Goal: Task Accomplishment & Management: Manage account settings

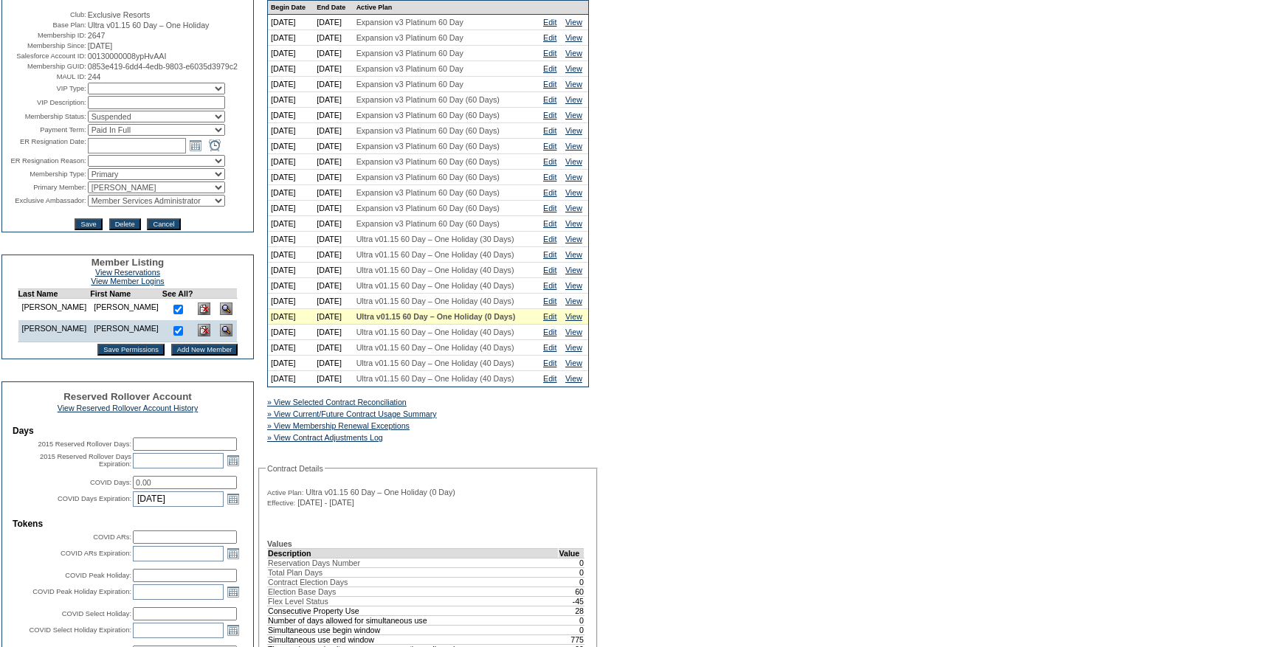
scroll to position [169, 0]
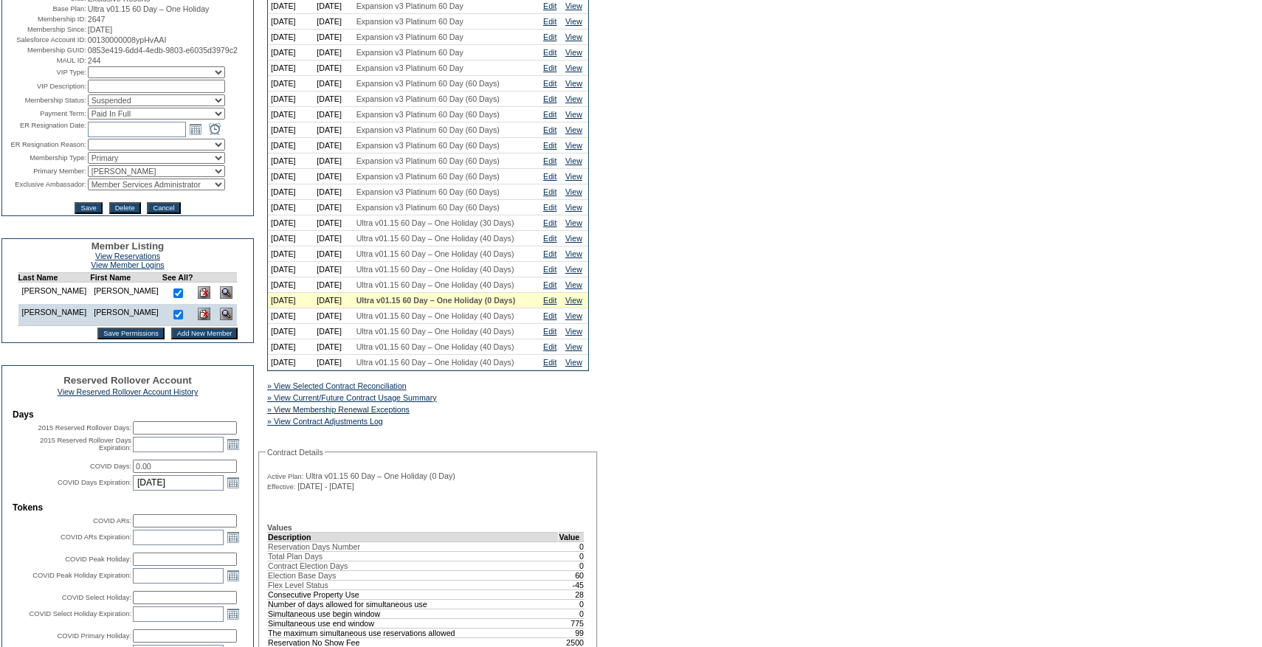
click at [102, 106] on select "Active Restricted Expired Inactive Past Due Disabled Resigned - Active Resigned…" at bounding box center [156, 100] width 137 height 12
select select "Active"
click at [88, 106] on select "Active Restricted Expired Inactive Past Due Disabled Resigned - Active Resigned…" at bounding box center [156, 100] width 137 height 12
click at [126, 190] on td "IT Group Admin [PERSON_NAME] [PERSON_NAME] Team Accounting (MSM) [PERSON_NAME] …" at bounding box center [170, 185] width 164 height 12
click at [125, 190] on select "IT Group Admin [PERSON_NAME] [PERSON_NAME] Team Accounting (MSM) [PERSON_NAME] …" at bounding box center [156, 185] width 137 height 12
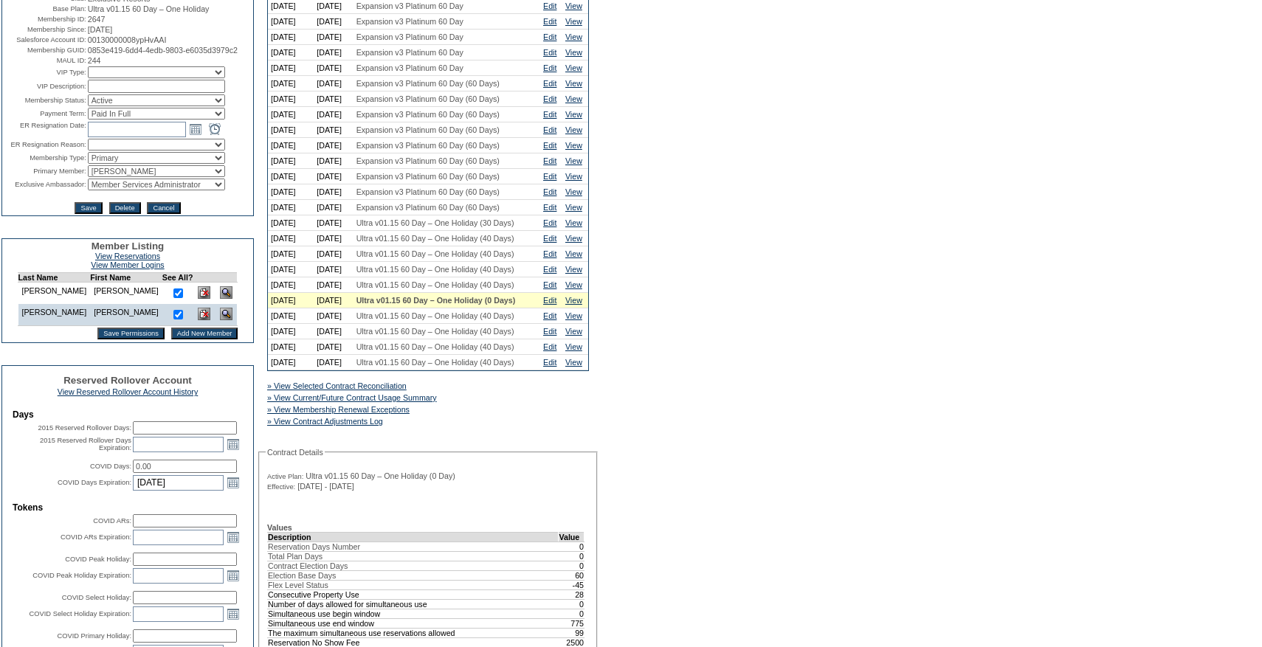
select select "26375"
click at [88, 190] on select "IT Group Admin [PERSON_NAME] [PERSON_NAME] Team Accounting (MSM) [PERSON_NAME] …" at bounding box center [156, 185] width 137 height 12
click at [93, 214] on input "Save" at bounding box center [88, 208] width 27 height 12
click at [547, 320] on link "Edit" at bounding box center [549, 315] width 13 height 9
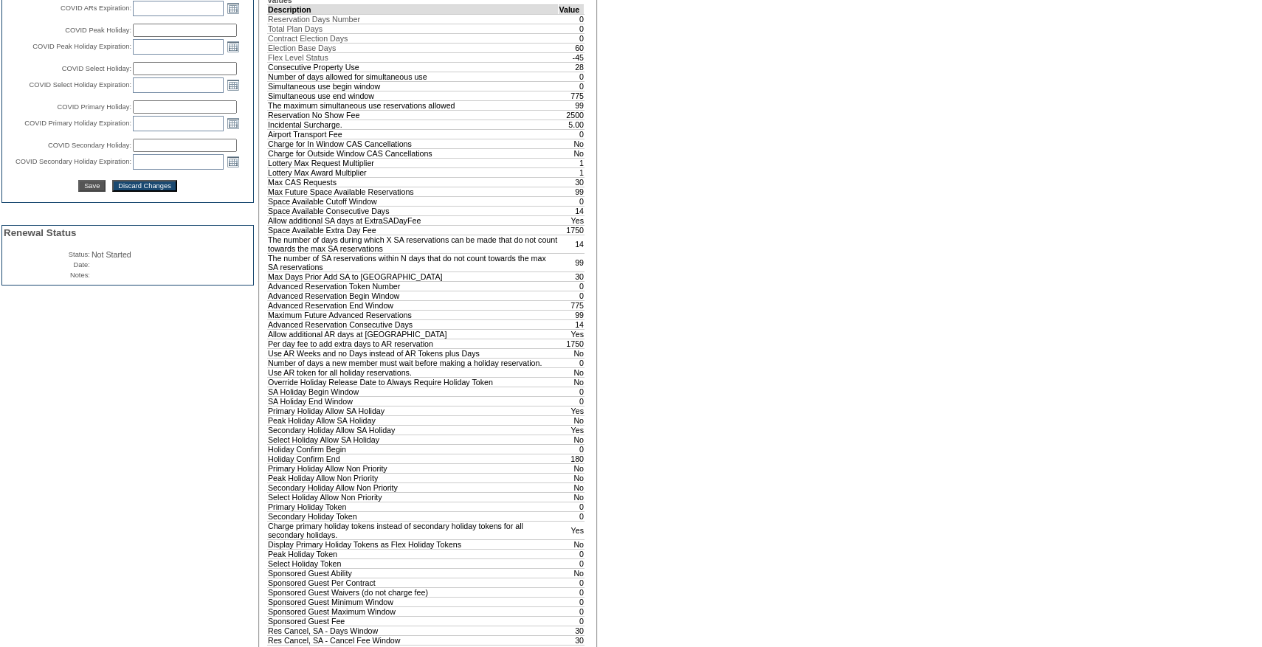
scroll to position [1130, 0]
